Goal: Task Accomplishment & Management: Use online tool/utility

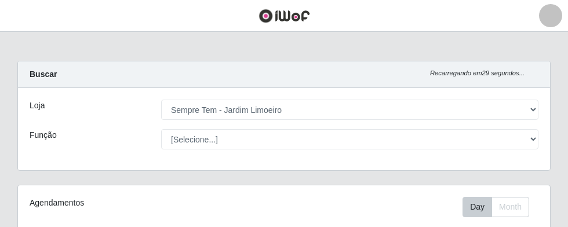
select select "508"
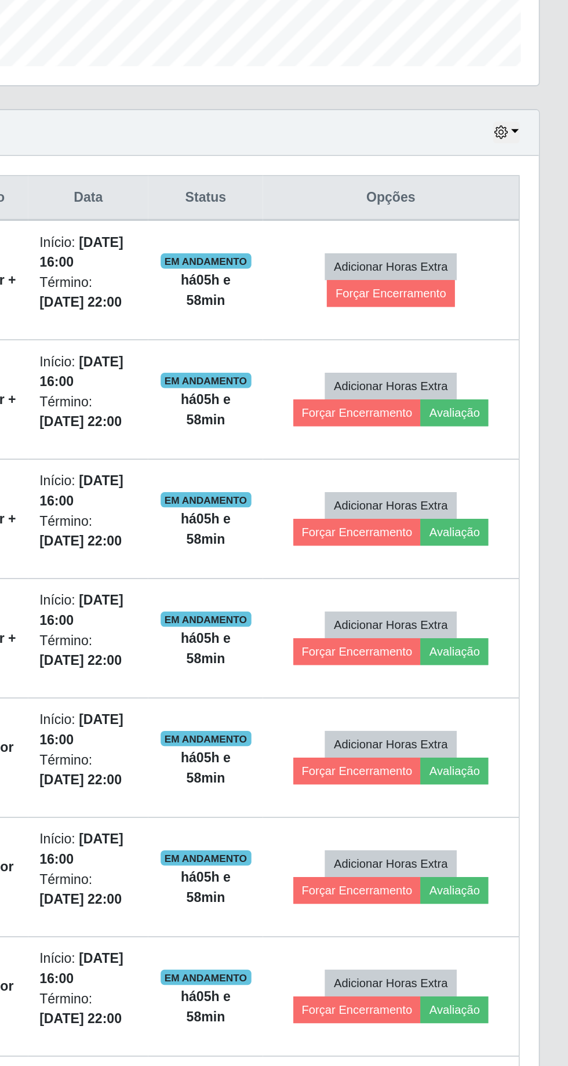
scroll to position [66, 0]
click at [513, 227] on td "Adicionar Horas Extra Forçar Encerramento" at bounding box center [460, 551] width 156 height 72
click at [480, 227] on button "Forçar Encerramento" at bounding box center [460, 558] width 78 height 16
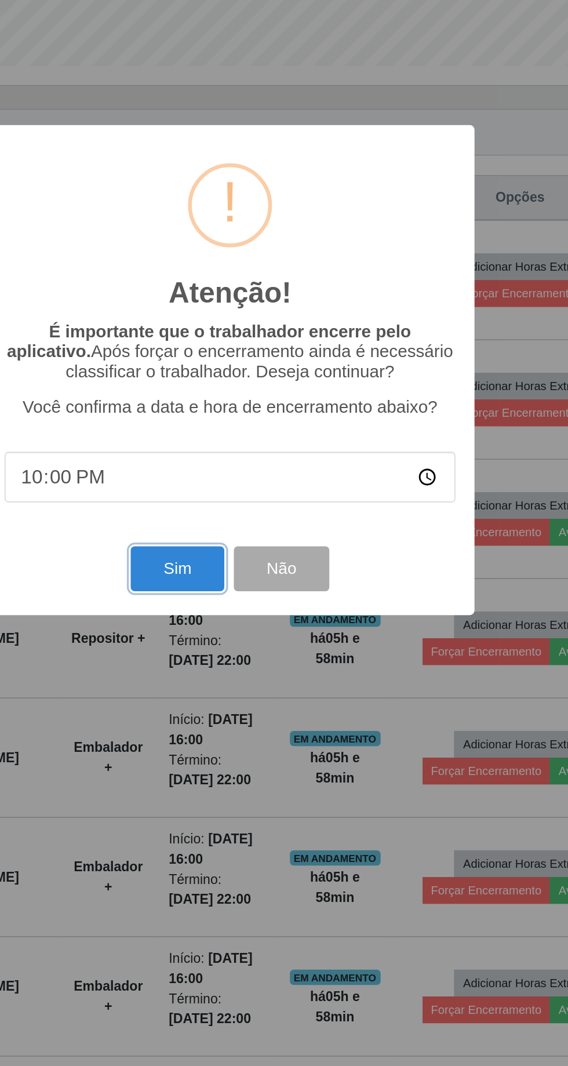
click at [255, 227] on button "Sim" at bounding box center [252, 653] width 56 height 27
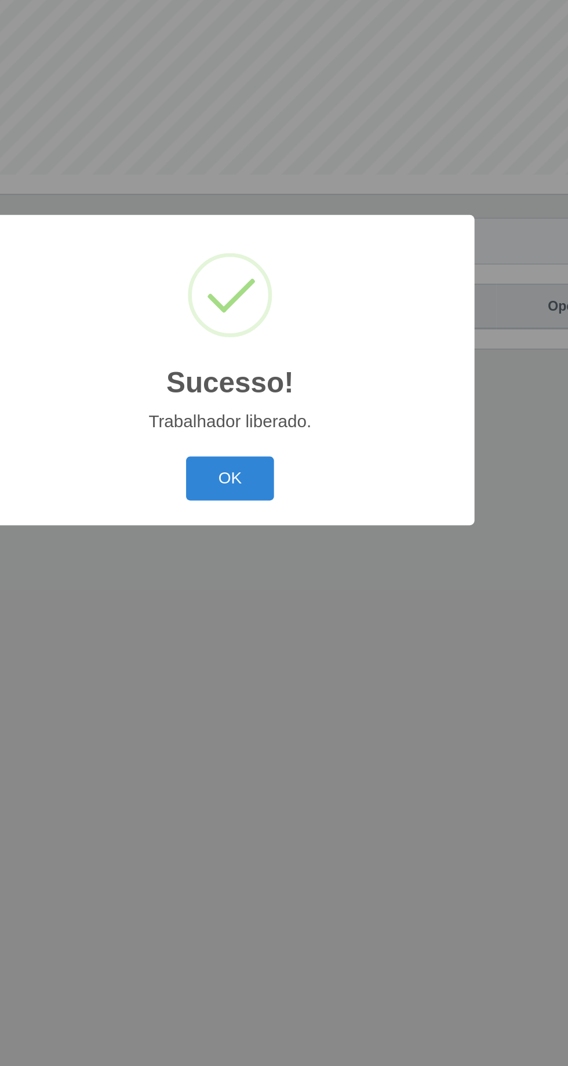
scroll to position [0, 0]
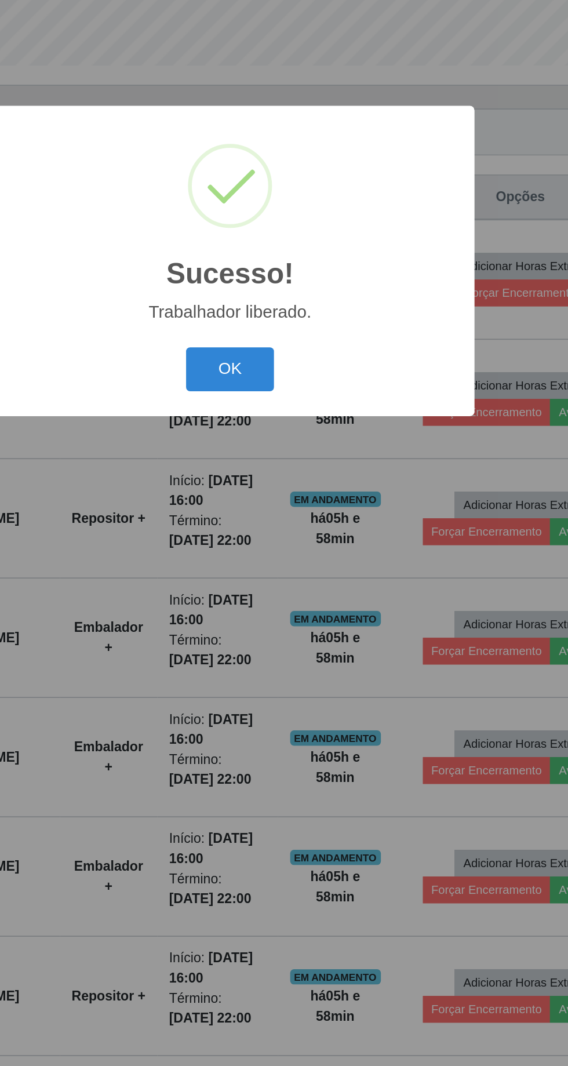
click at [297, 227] on button "OK" at bounding box center [284, 598] width 54 height 27
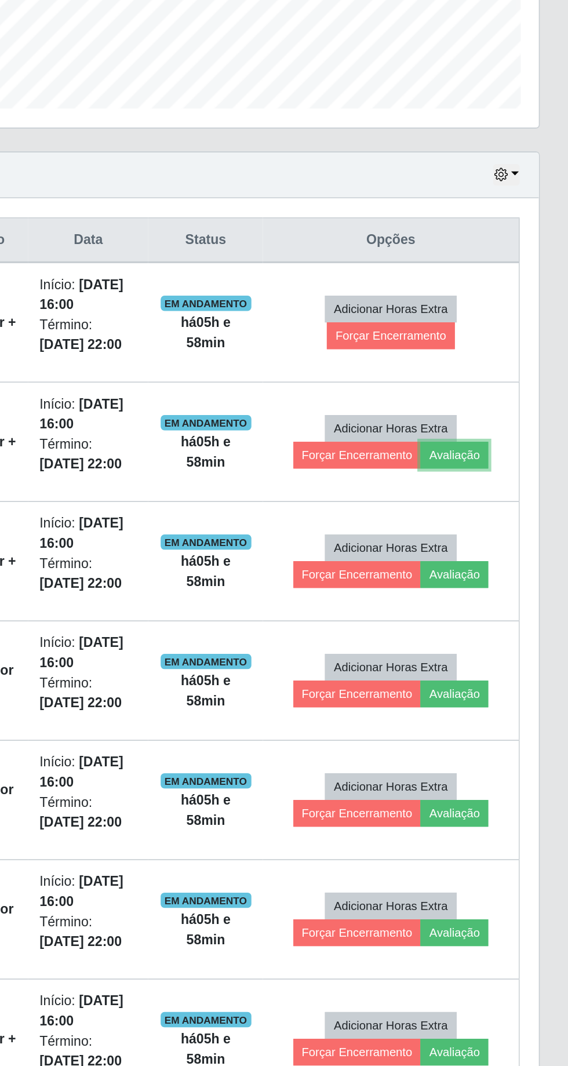
click at [508, 227] on button "Avaliação" at bounding box center [498, 625] width 41 height 16
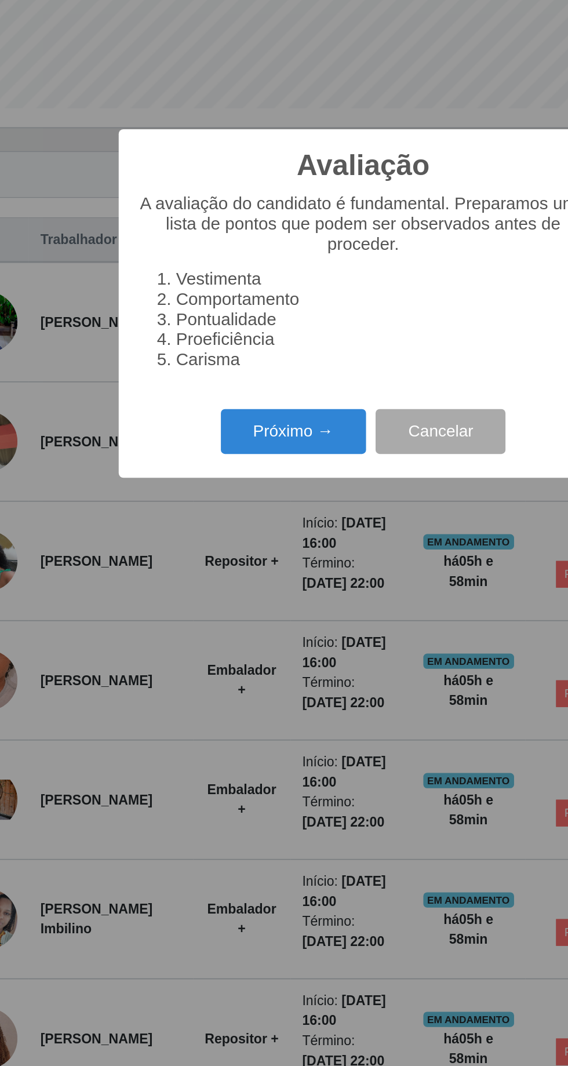
click at [247, 227] on button "Próximo →" at bounding box center [242, 610] width 88 height 27
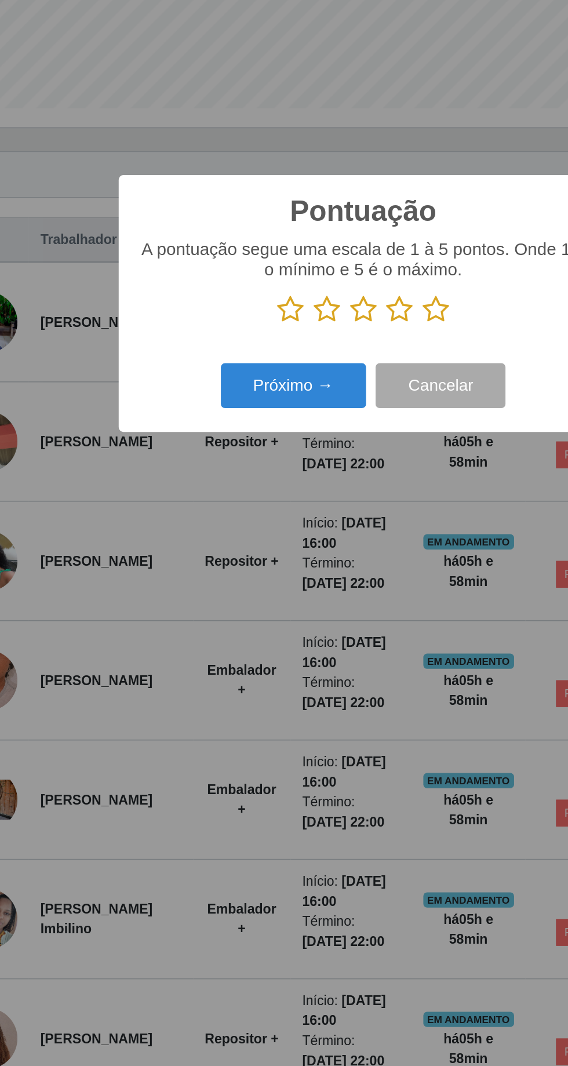
click at [333, 227] on icon at bounding box center [328, 536] width 16 height 17
click at [320, 227] on input "radio" at bounding box center [320, 545] width 0 height 0
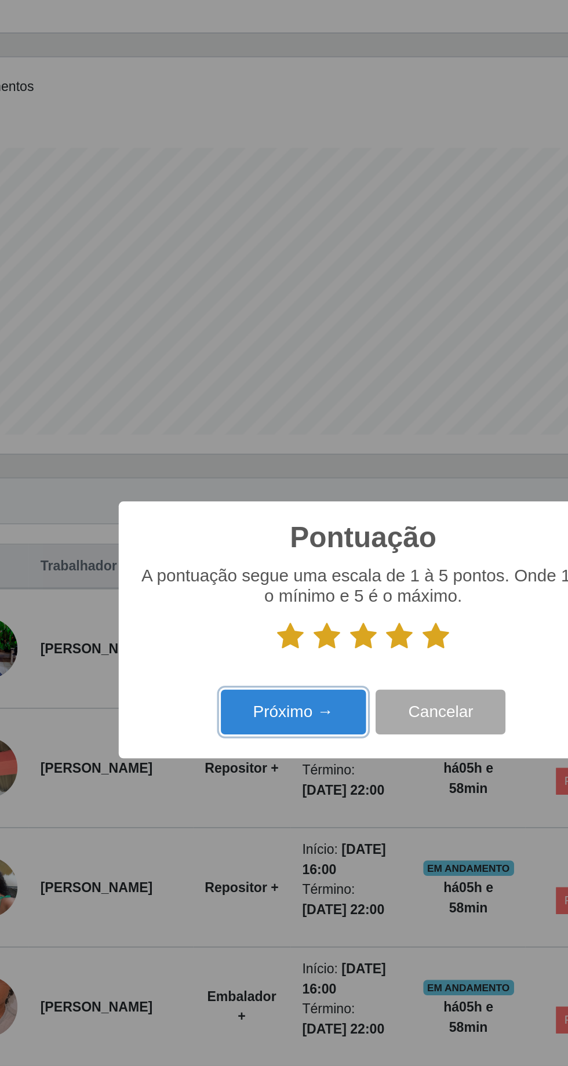
click at [239, 227] on button "Próximo →" at bounding box center [242, 582] width 88 height 27
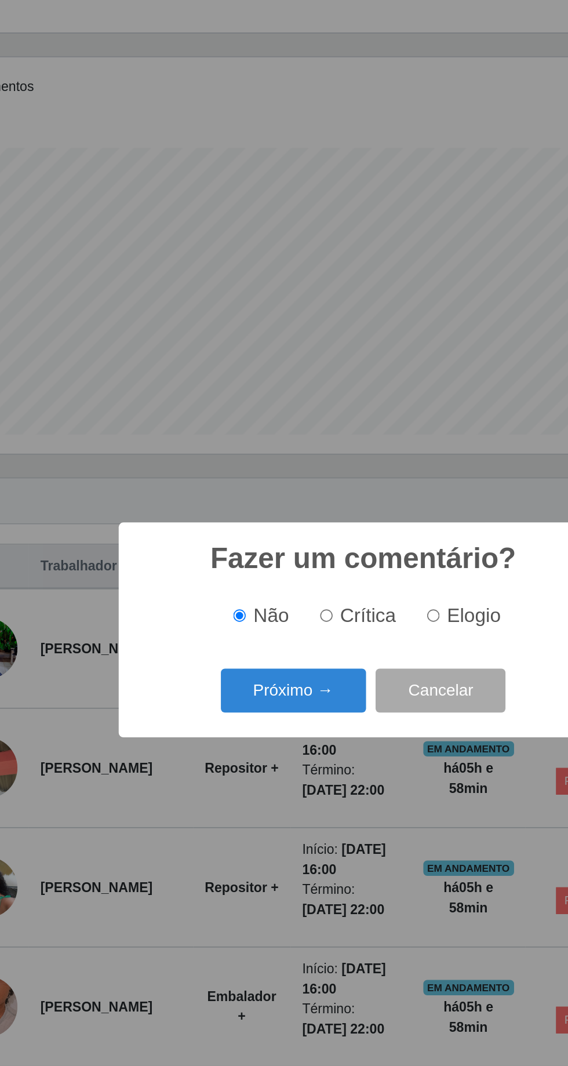
click at [342, 227] on span "Elogio" at bounding box center [351, 523] width 32 height 13
click at [330, 227] on input "Elogio" at bounding box center [327, 524] width 8 height 8
radio input "true"
click at [246, 227] on button "Próximo →" at bounding box center [242, 569] width 88 height 27
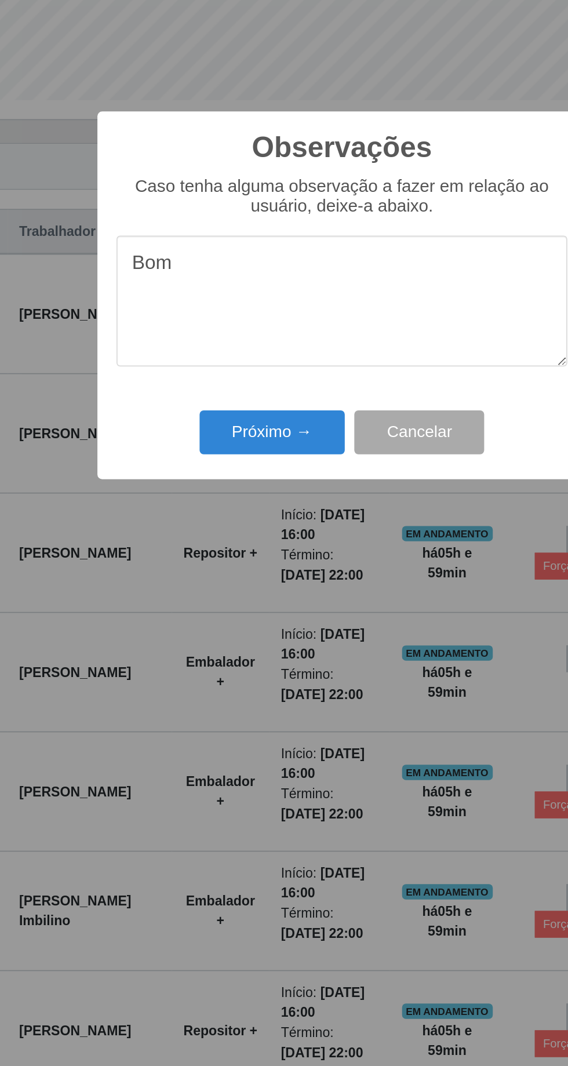
type textarea "Bom"
click at [253, 227] on button "Próximo →" at bounding box center [242, 616] width 88 height 27
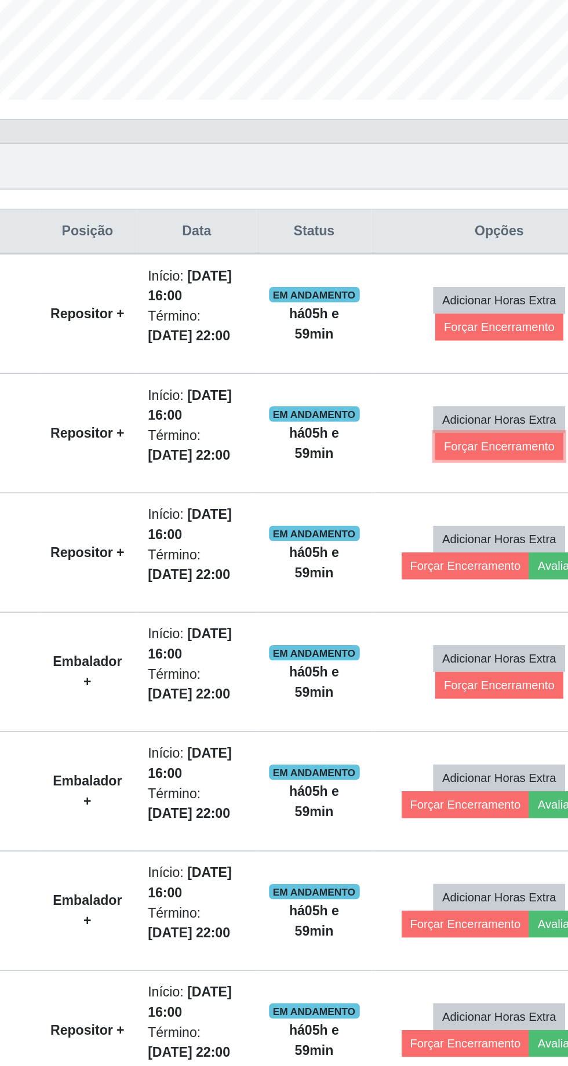
click at [464, 227] on button "Forçar Encerramento" at bounding box center [460, 625] width 78 height 16
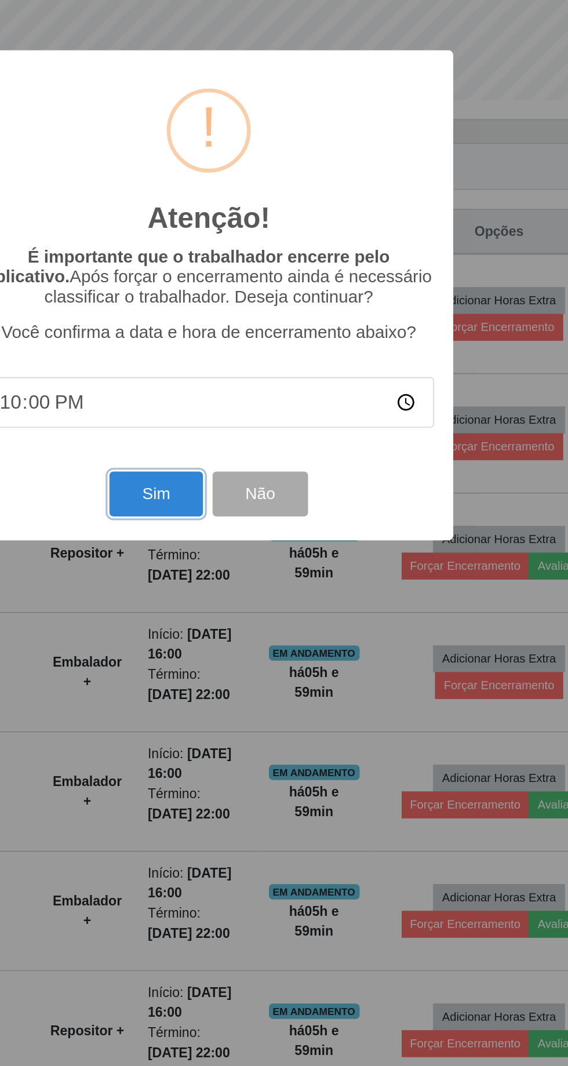
click at [255, 227] on button "Sim" at bounding box center [252, 653] width 56 height 27
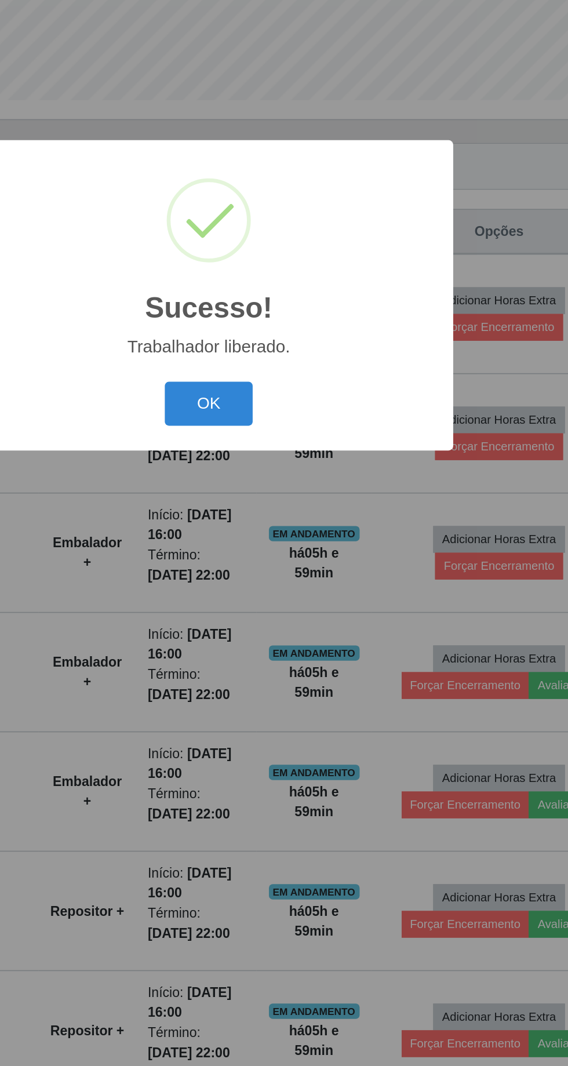
click at [293, 227] on button "OK" at bounding box center [284, 598] width 54 height 27
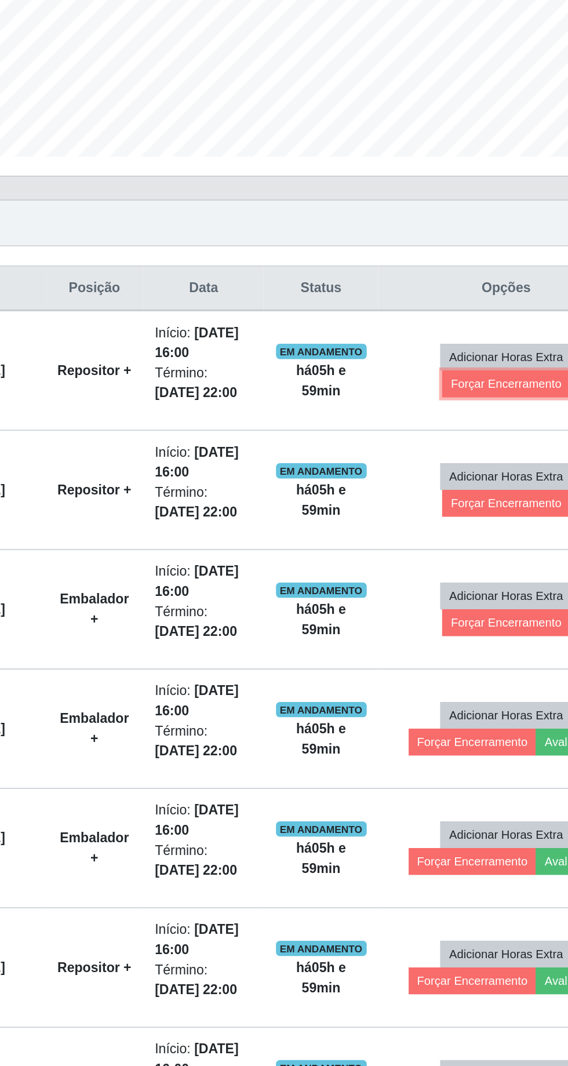
click at [465, 227] on button "Forçar Encerramento" at bounding box center [460, 552] width 78 height 16
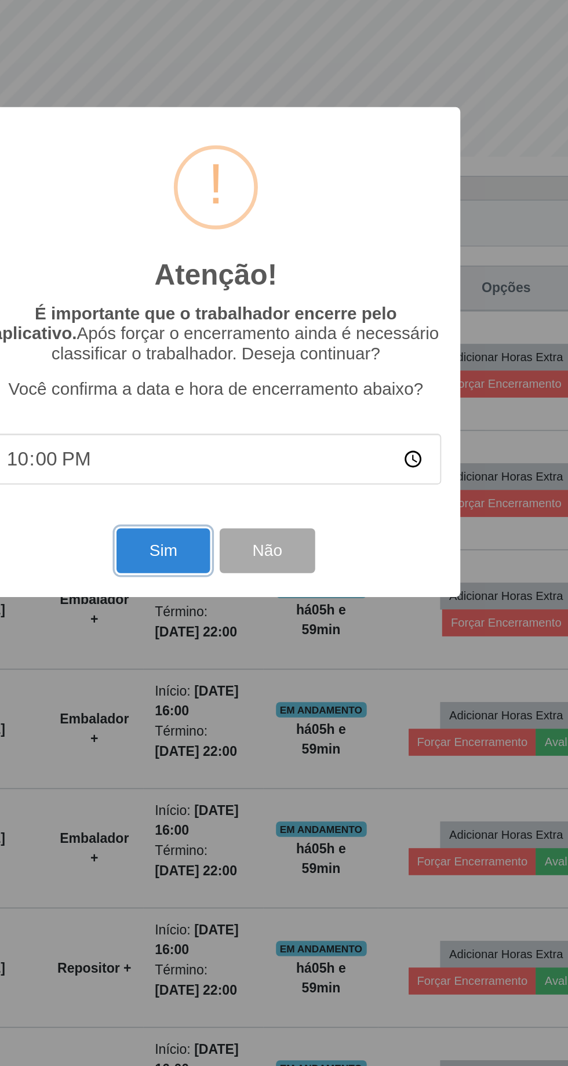
click at [254, 227] on button "Sim" at bounding box center [252, 653] width 56 height 27
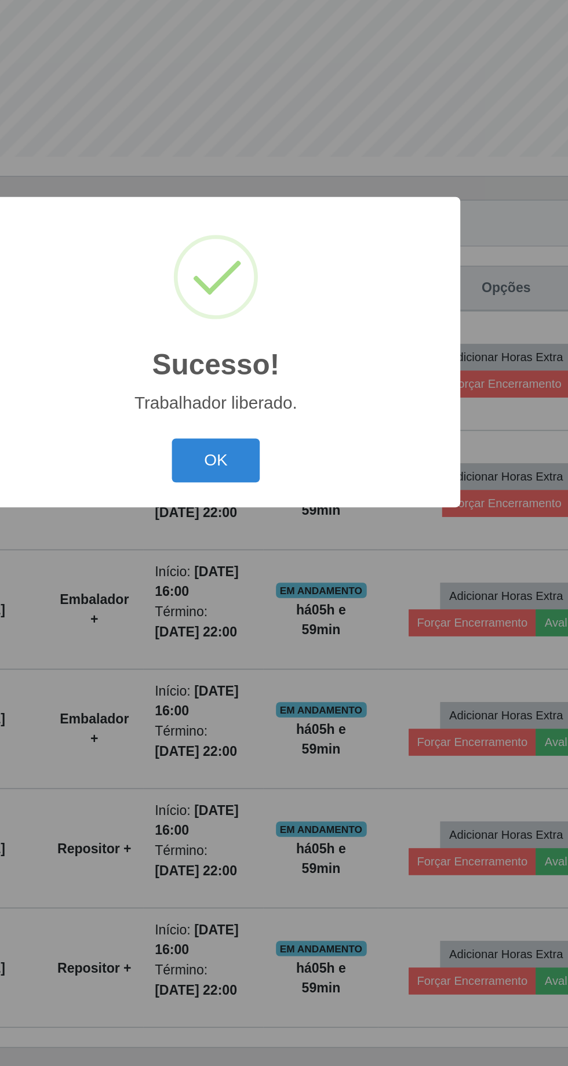
click at [292, 227] on button "OK" at bounding box center [284, 598] width 54 height 27
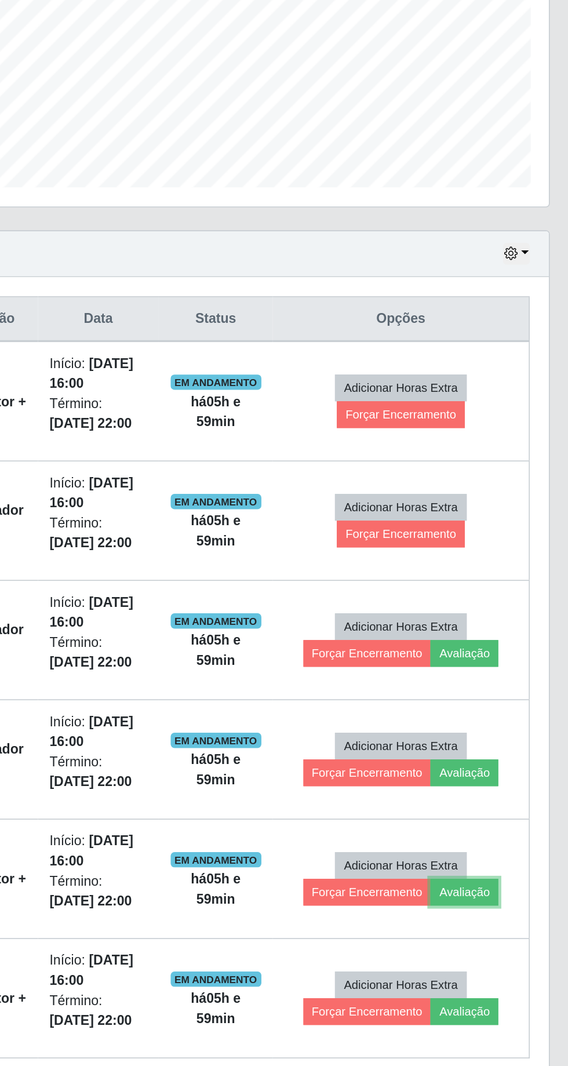
click at [510, 227] on button "Avaliação" at bounding box center [498, 842] width 41 height 16
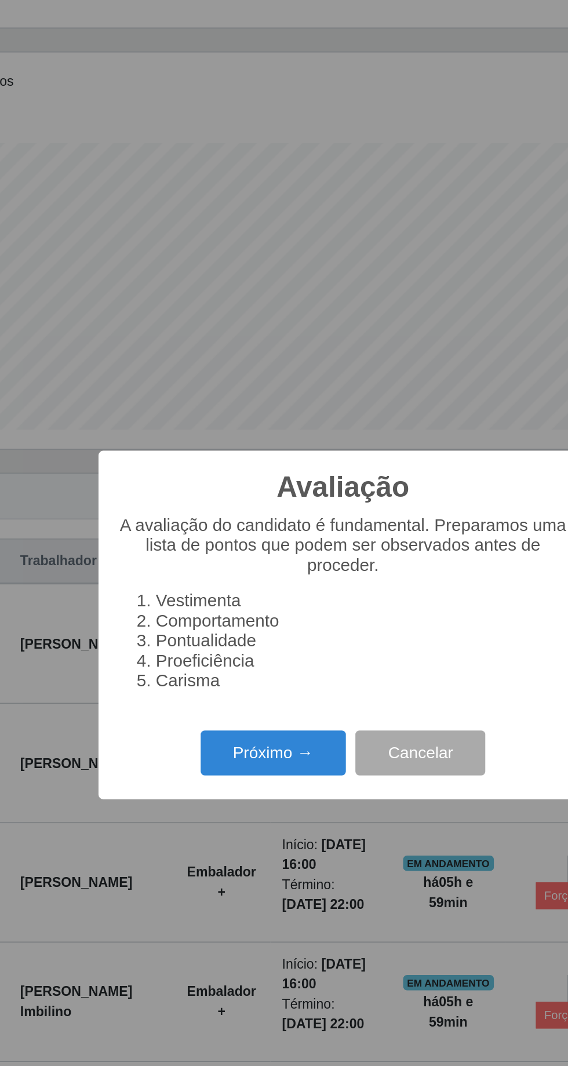
click at [247, 227] on li "Carisma" at bounding box center [295, 567] width 250 height 12
click at [236, 227] on button "Próximo →" at bounding box center [242, 610] width 88 height 27
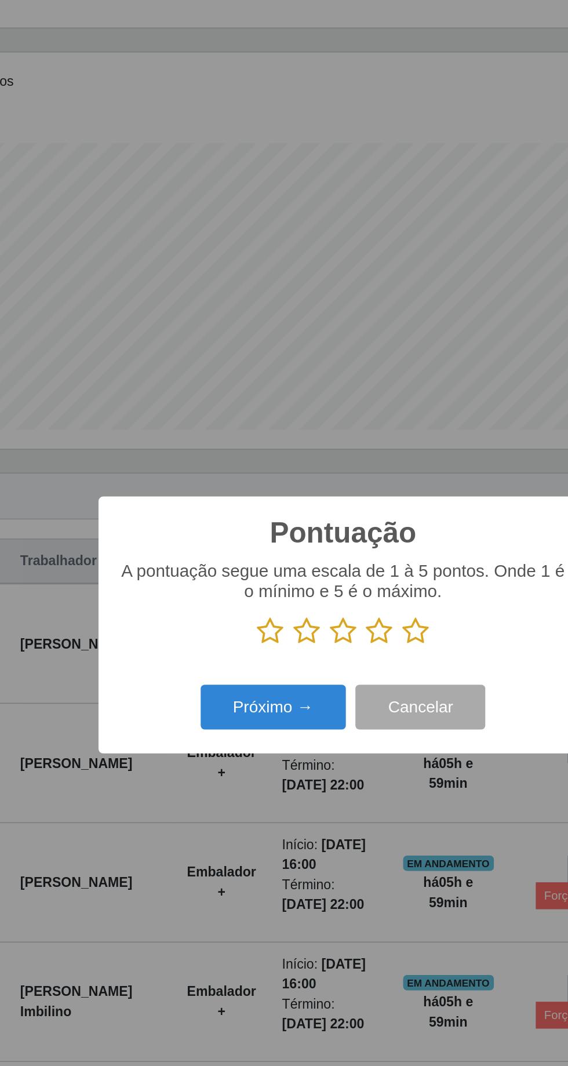
click at [334, 227] on icon at bounding box center [328, 536] width 16 height 17
click at [320, 227] on input "radio" at bounding box center [320, 545] width 0 height 0
click at [234, 227] on button "Próximo →" at bounding box center [242, 582] width 88 height 27
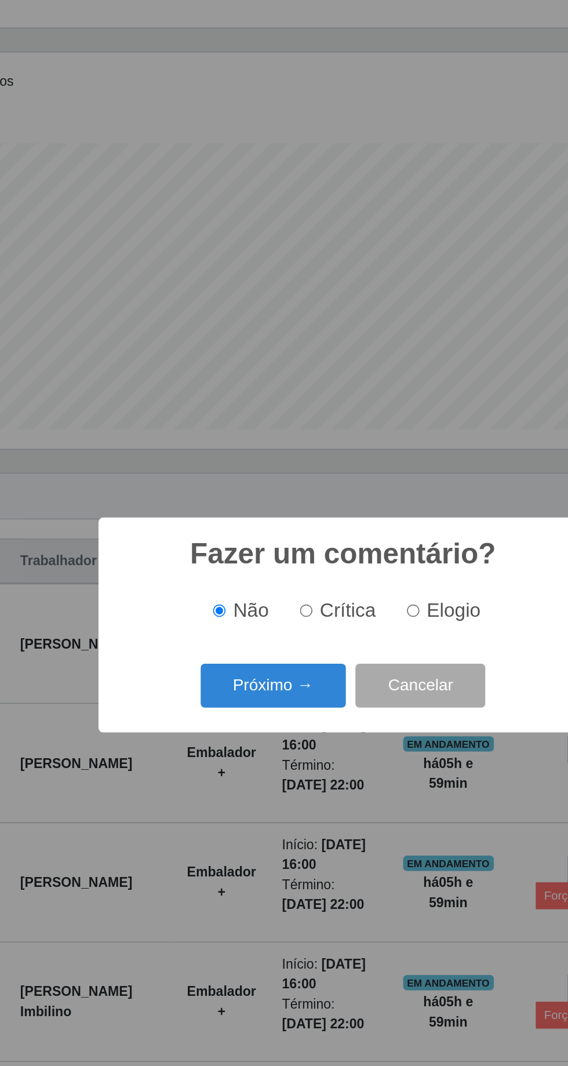
click at [325, 227] on input "Elogio" at bounding box center [327, 524] width 8 height 8
radio input "true"
click at [235, 227] on button "Próximo →" at bounding box center [242, 569] width 88 height 27
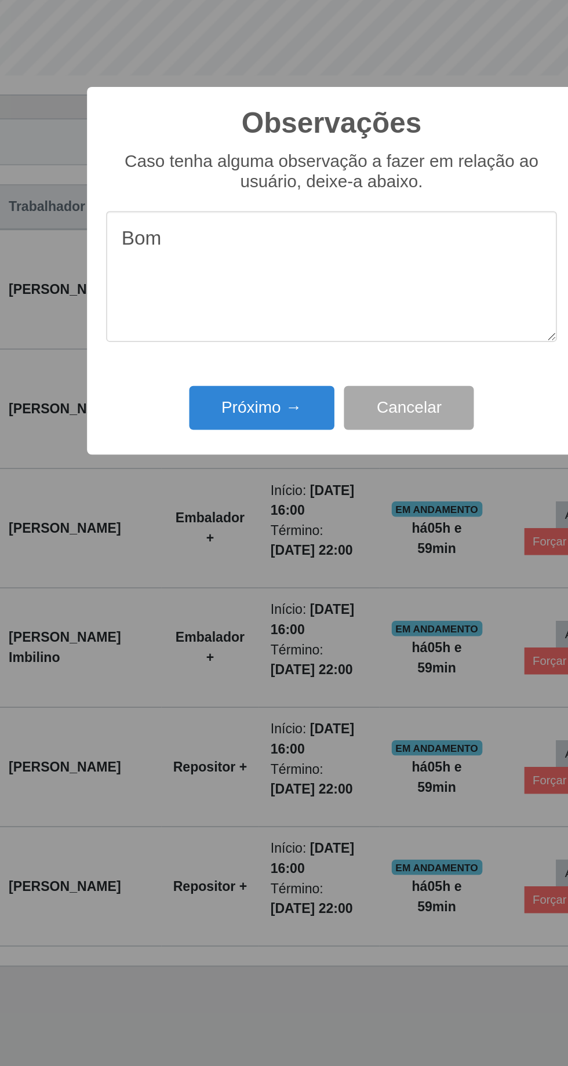
type textarea "Bom"
click at [248, 227] on button "Próximo →" at bounding box center [242, 616] width 88 height 27
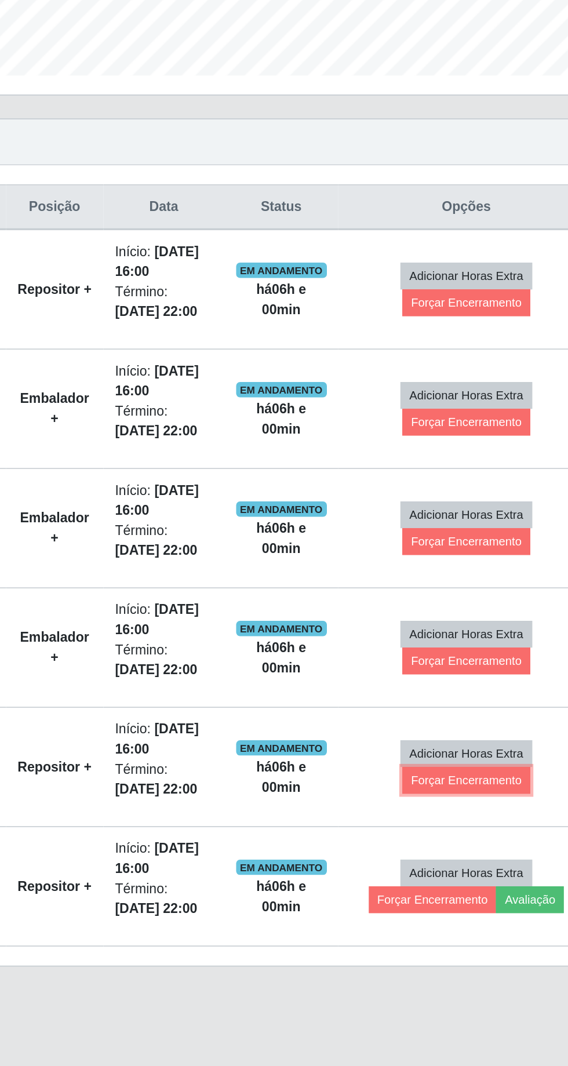
click at [460, 227] on button "Forçar Encerramento" at bounding box center [460, 842] width 78 height 16
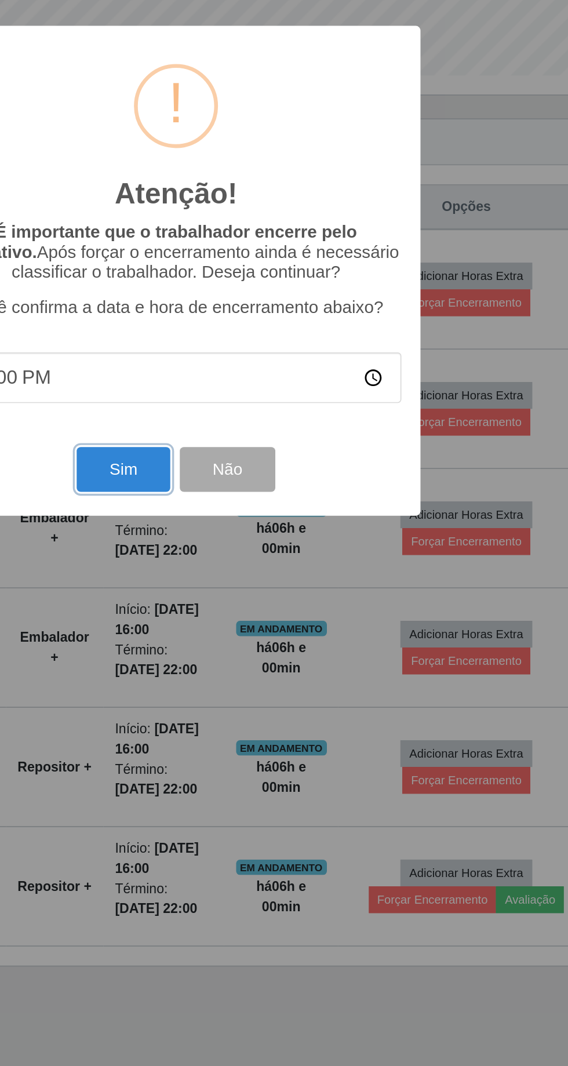
click at [253, 227] on button "Sim" at bounding box center [252, 653] width 56 height 27
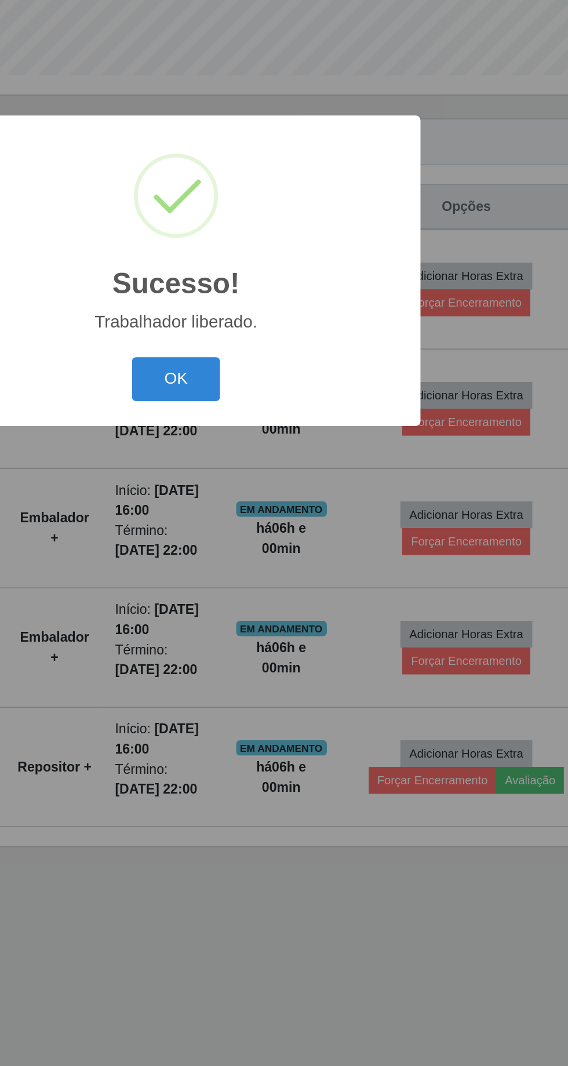
click at [281, 227] on button "OK" at bounding box center [284, 598] width 54 height 27
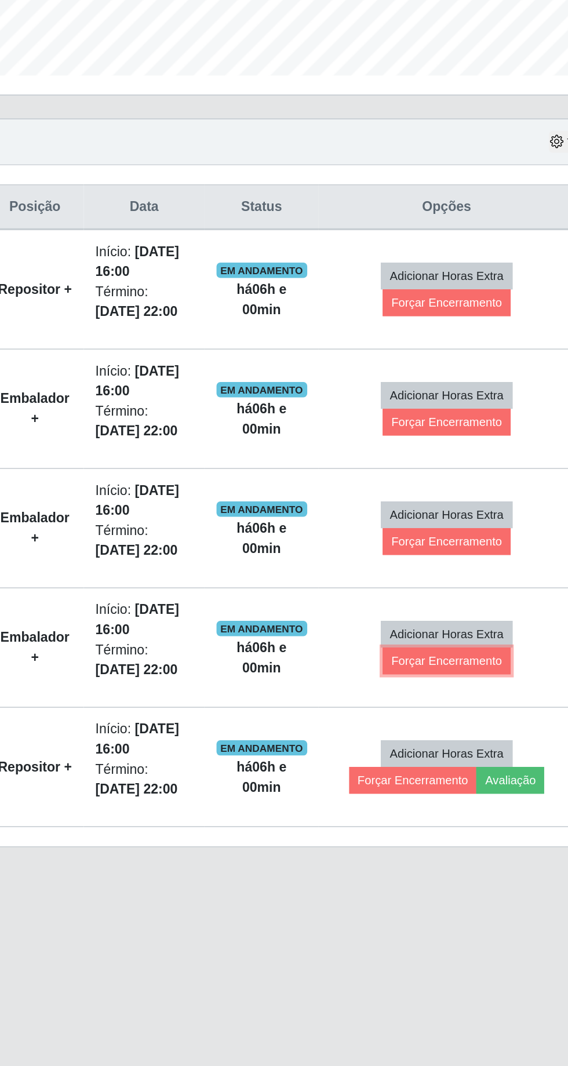
click at [470, 227] on button "Forçar Encerramento" at bounding box center [460, 769] width 78 height 16
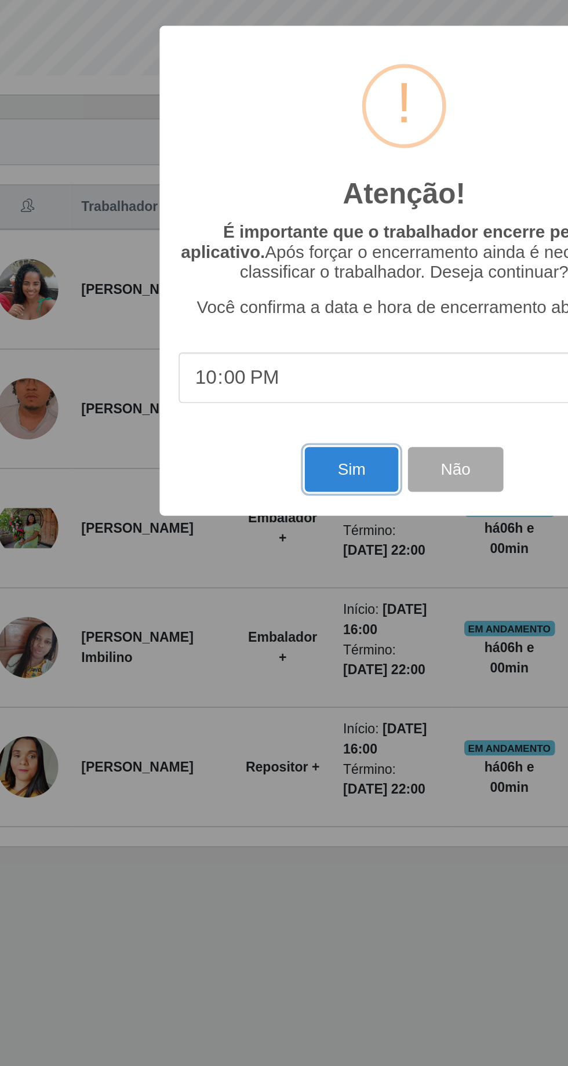
click at [258, 227] on button "Sim" at bounding box center [252, 653] width 56 height 27
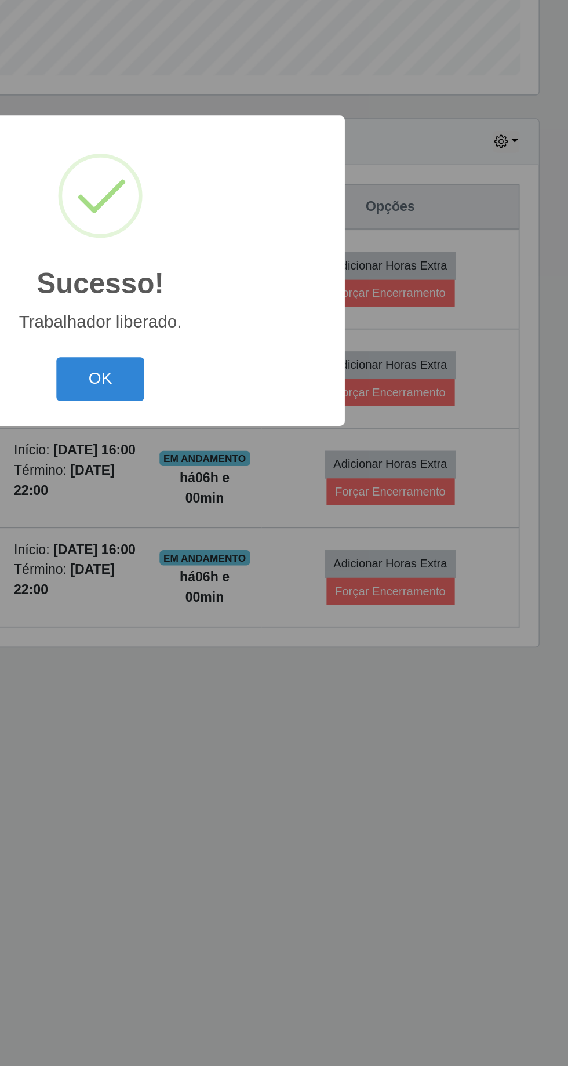
click at [295, 227] on button "OK" at bounding box center [284, 598] width 54 height 27
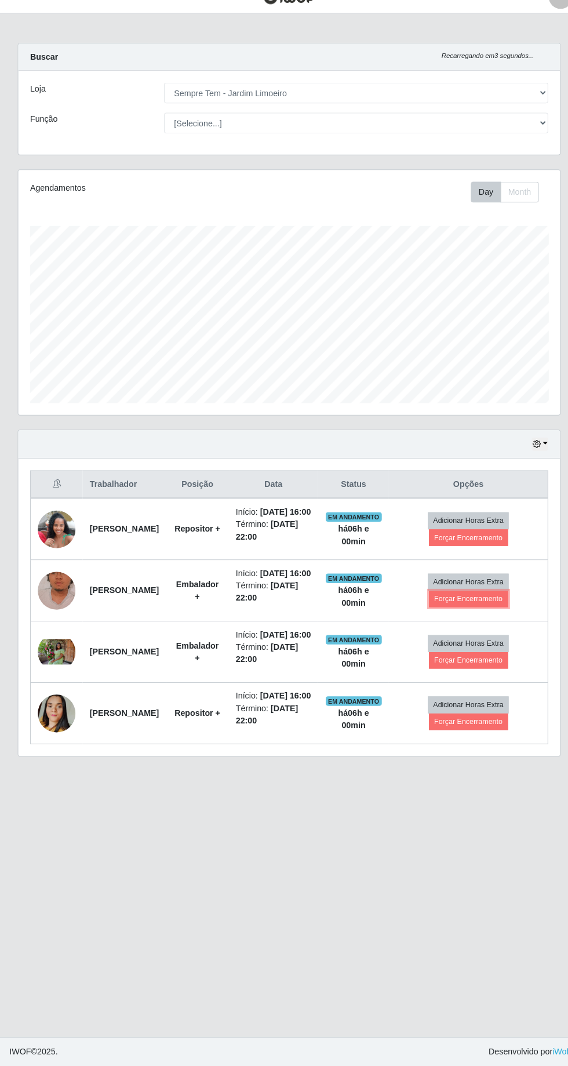
click at [483, 227] on button "Forçar Encerramento" at bounding box center [460, 607] width 78 height 16
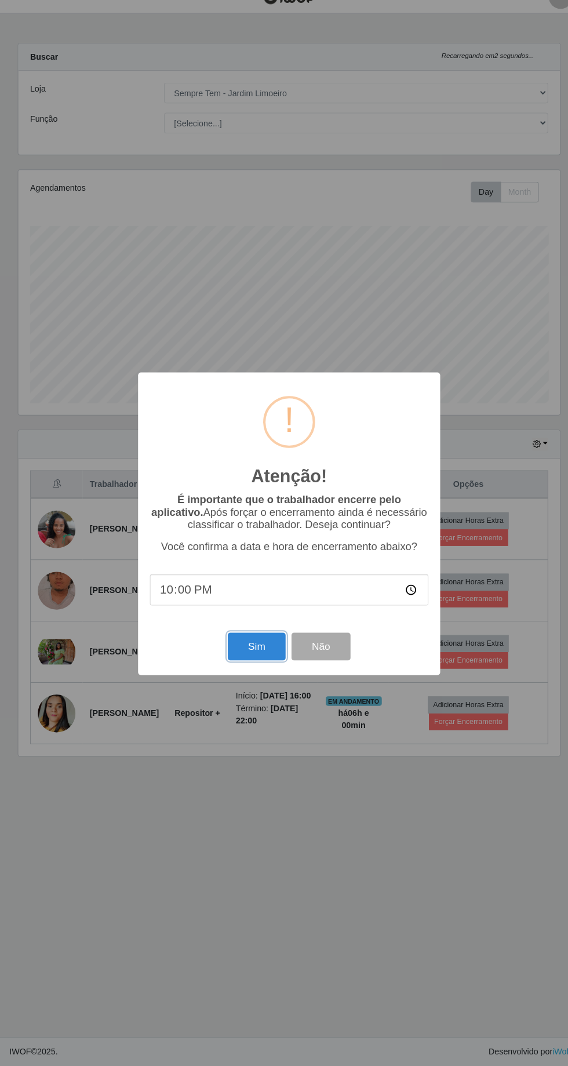
click at [246, 227] on button "Sim" at bounding box center [252, 653] width 56 height 27
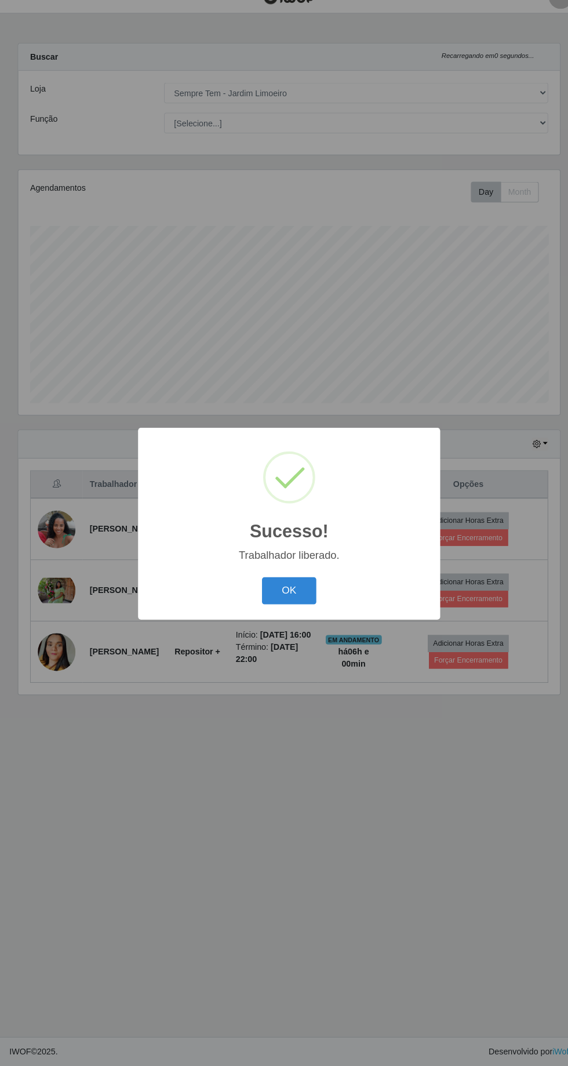
click at [304, 227] on button "OK" at bounding box center [284, 598] width 54 height 27
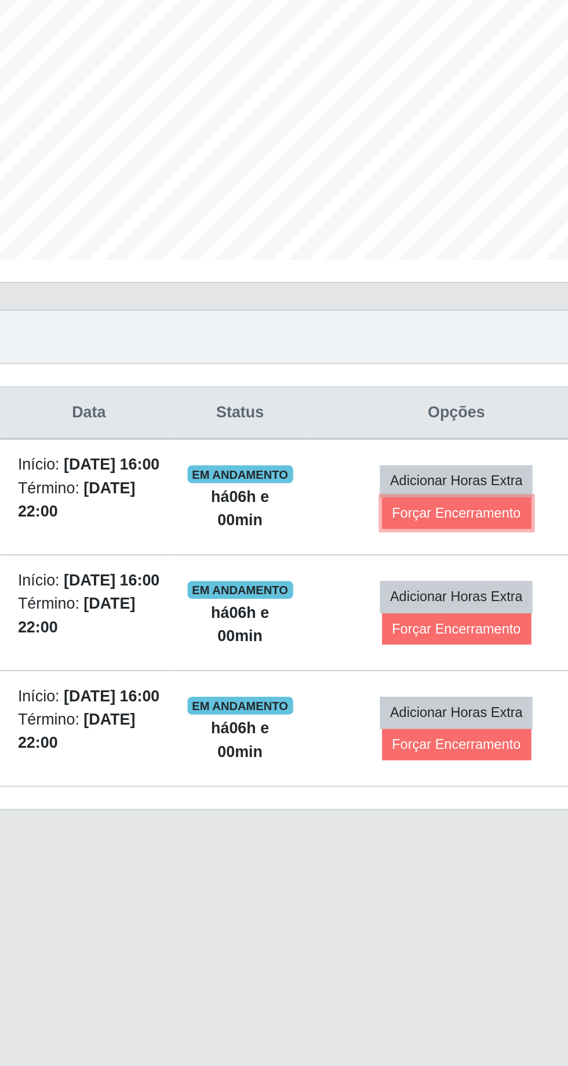
click at [471, 227] on button "Forçar Encerramento" at bounding box center [460, 546] width 78 height 16
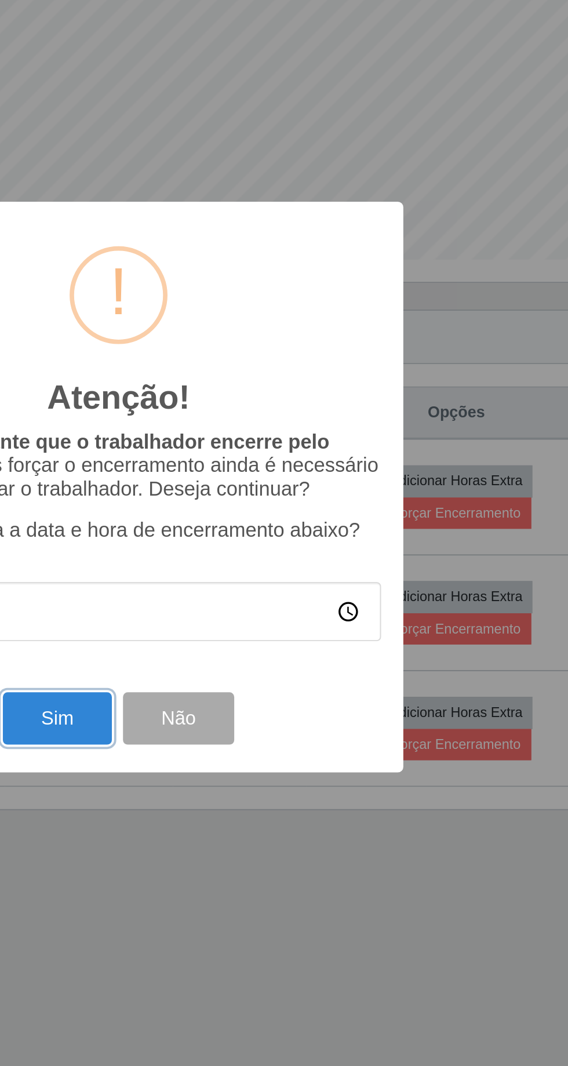
click at [244, 227] on button "Sim" at bounding box center [252, 653] width 56 height 27
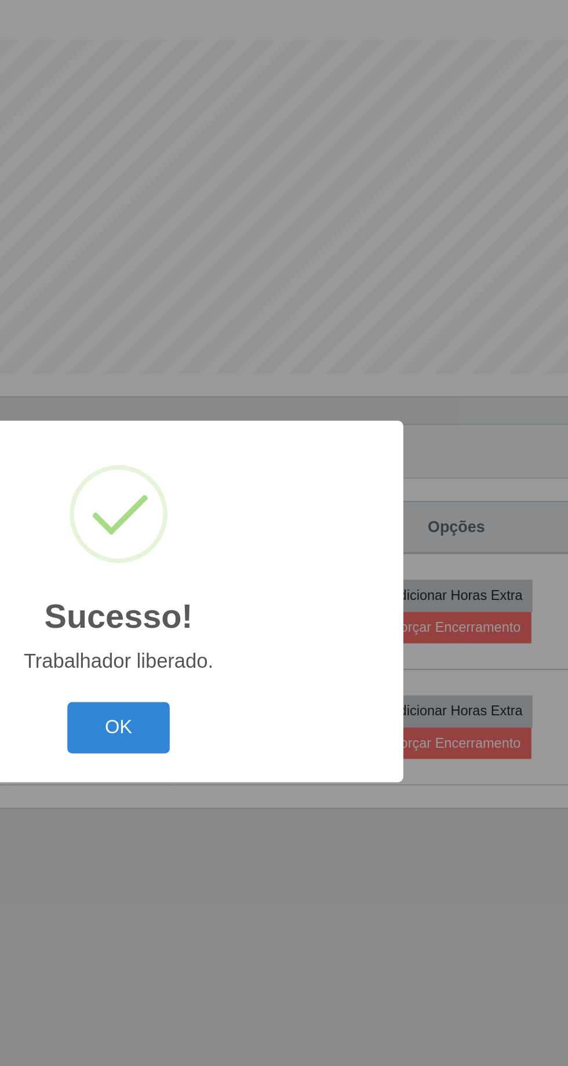
click at [281, 227] on button "OK" at bounding box center [284, 598] width 54 height 27
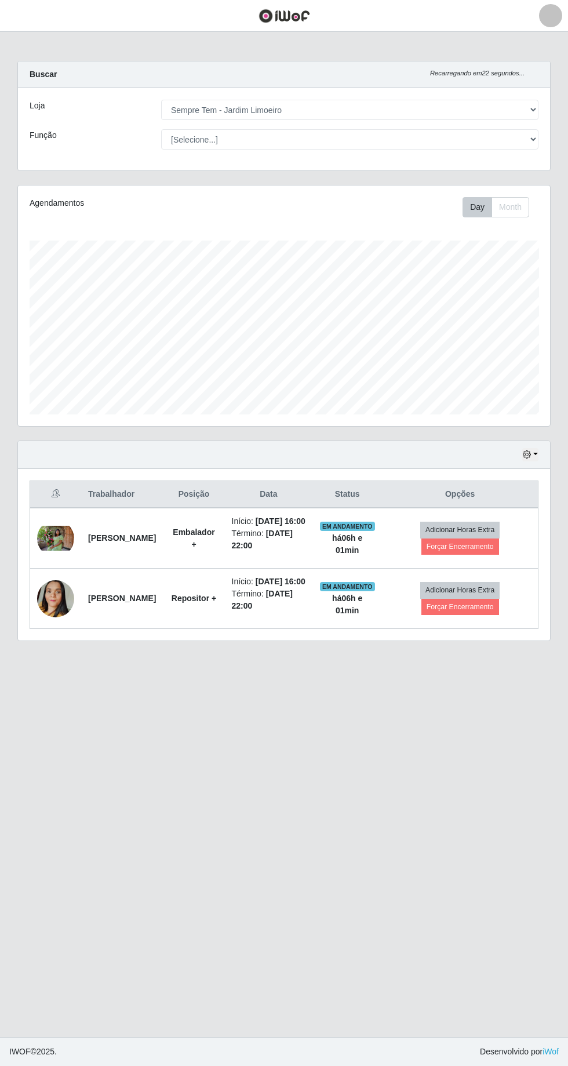
scroll to position [2, 0]
click at [479, 227] on button "Forçar Encerramento" at bounding box center [460, 546] width 78 height 16
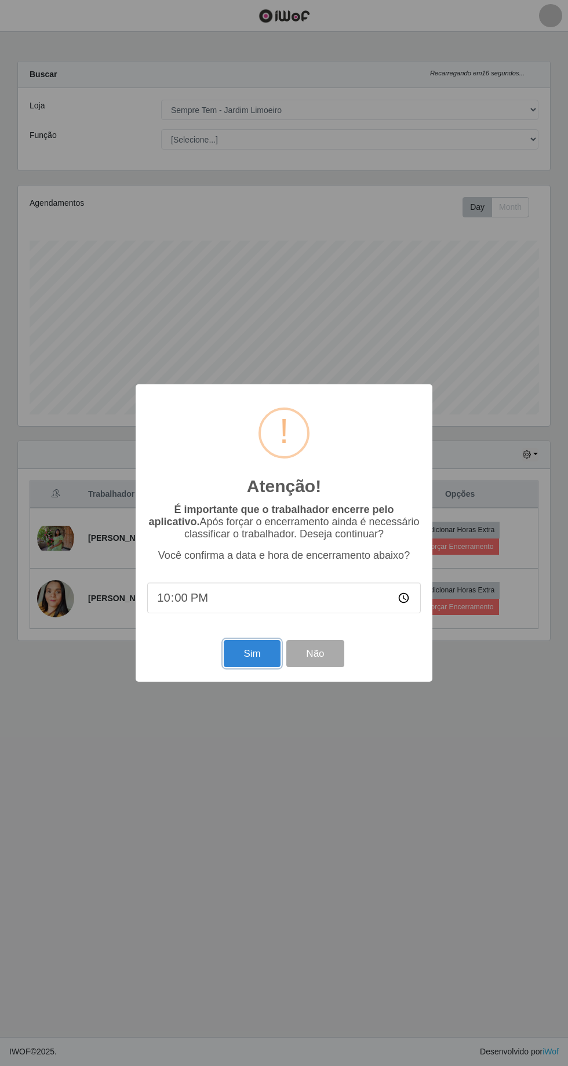
click at [258, 227] on button "Sim" at bounding box center [252, 653] width 56 height 27
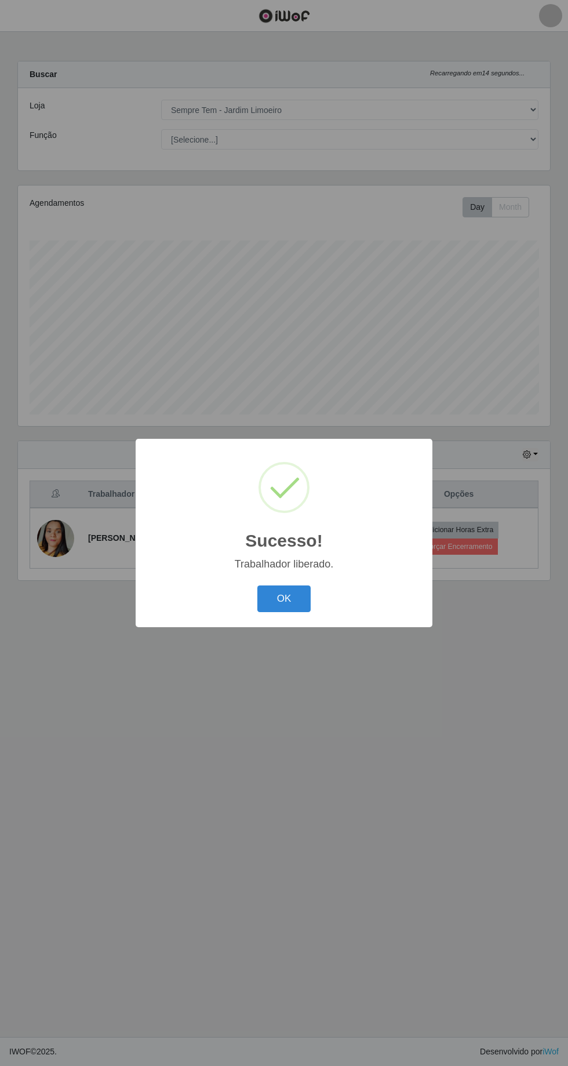
click at [283, 227] on button "OK" at bounding box center [284, 598] width 54 height 27
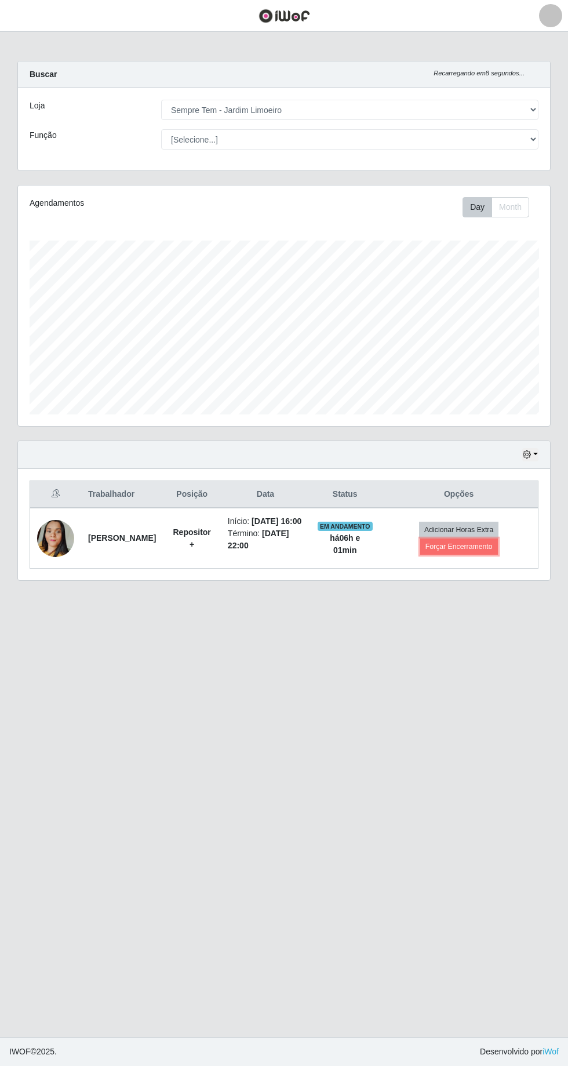
click at [472, 227] on button "Forçar Encerramento" at bounding box center [459, 546] width 78 height 16
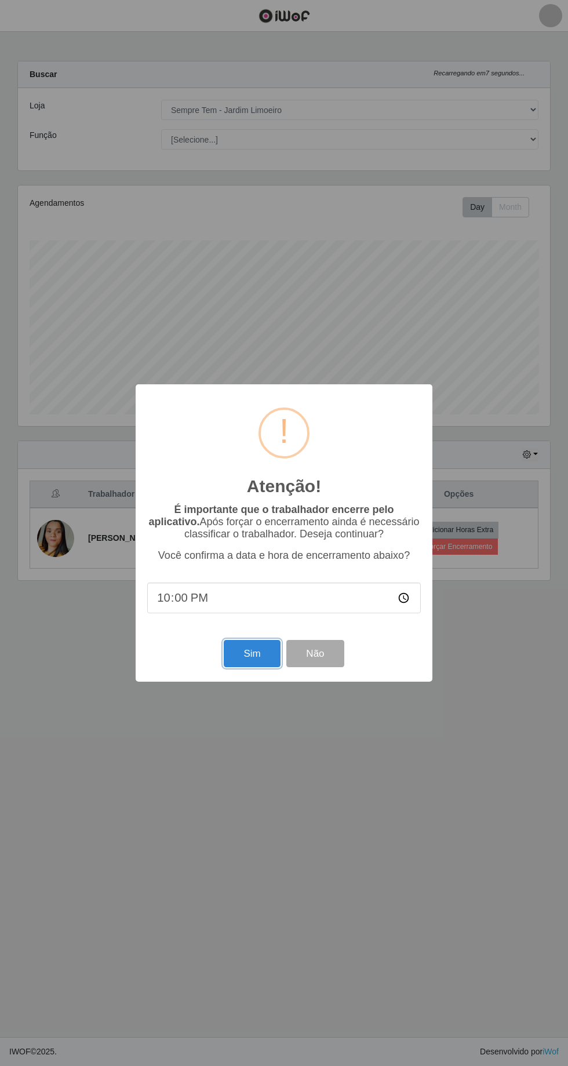
click at [246, 227] on button "Sim" at bounding box center [252, 653] width 56 height 27
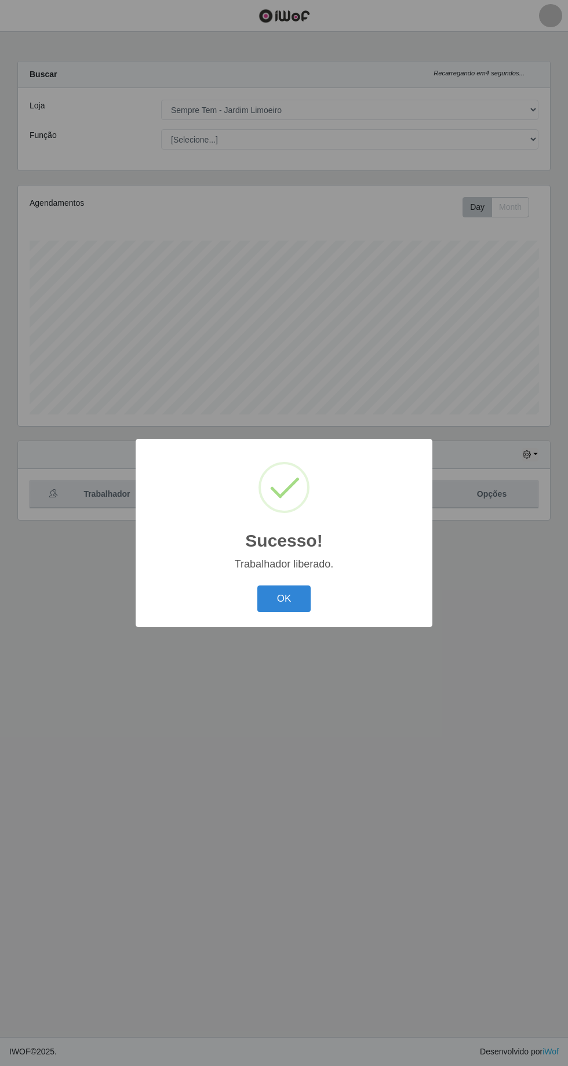
click at [297, 227] on button "OK" at bounding box center [284, 598] width 54 height 27
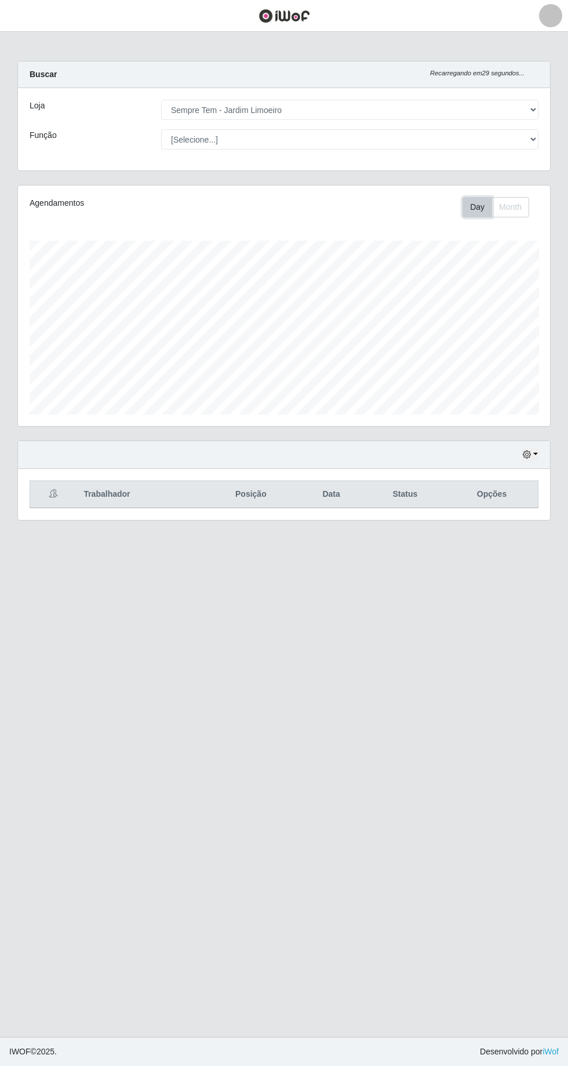
click at [477, 203] on button "Day" at bounding box center [477, 207] width 30 height 20
click at [483, 211] on button "Day" at bounding box center [477, 207] width 30 height 20
click at [472, 202] on button "Day" at bounding box center [477, 207] width 30 height 20
click at [476, 202] on button "Day" at bounding box center [477, 207] width 30 height 20
click at [523, 209] on button "Month" at bounding box center [510, 207] width 38 height 20
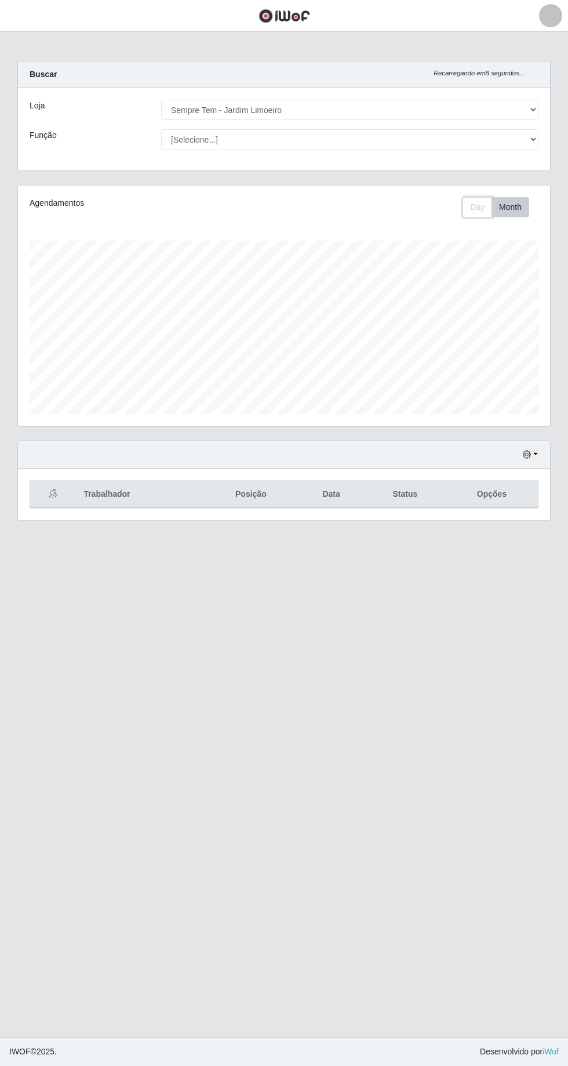
click at [483, 202] on button "Day" at bounding box center [477, 207] width 30 height 20
click at [534, 227] on button "button" at bounding box center [530, 454] width 16 height 13
click at [512, 227] on button "1 dia" at bounding box center [492, 499] width 92 height 24
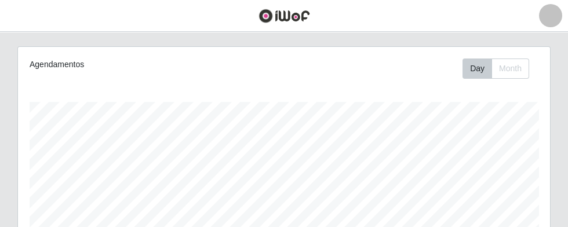
scroll to position [143, 0]
